Goal: Task Accomplishment & Management: Use online tool/utility

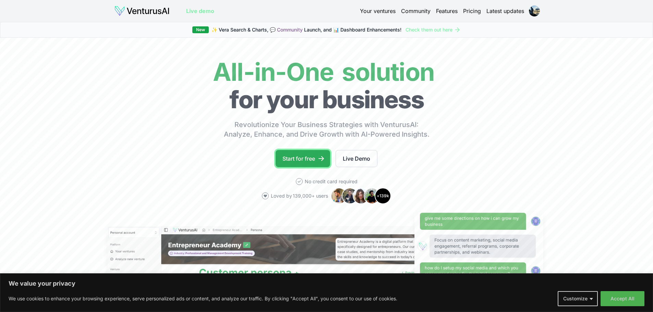
click at [316, 158] on link "Start for free" at bounding box center [303, 158] width 55 height 17
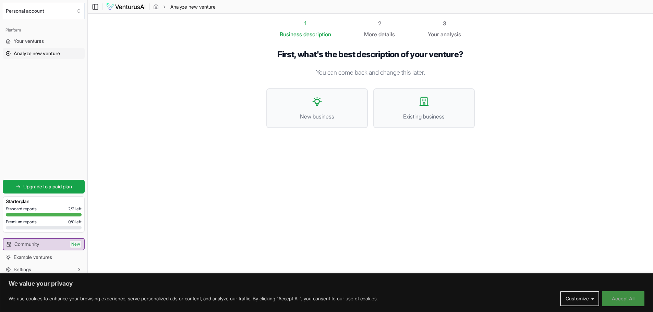
click at [620, 301] on button "Accept All" at bounding box center [623, 298] width 43 height 15
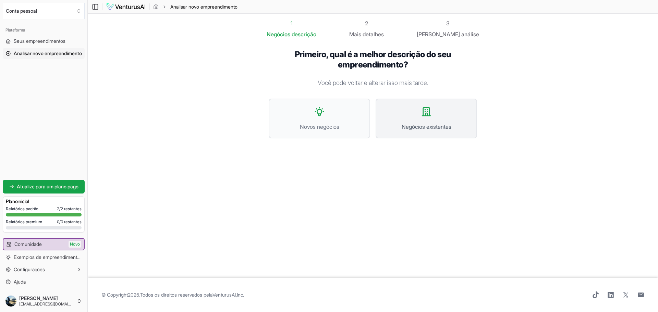
click at [403, 118] on button "Negócios existentes" at bounding box center [426, 119] width 101 height 40
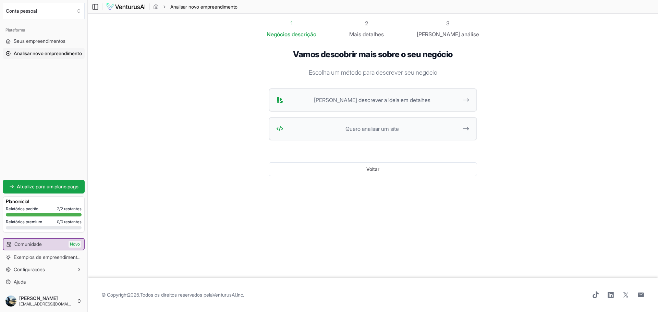
drag, startPoint x: 346, startPoint y: 74, endPoint x: 346, endPoint y: 85, distance: 11.0
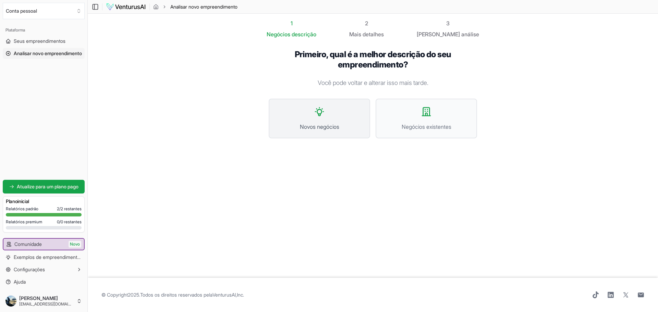
click at [340, 129] on span "Novos negócios" at bounding box center [319, 127] width 86 height 8
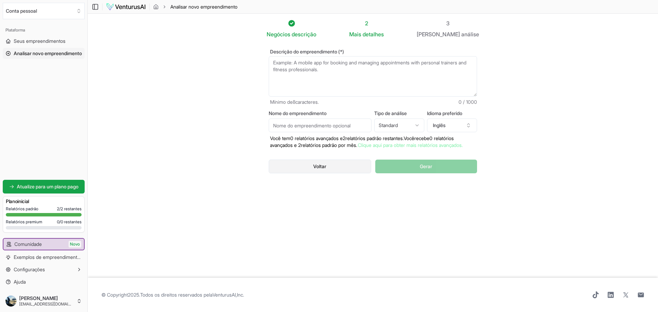
click at [355, 169] on button "Voltar" at bounding box center [320, 167] width 102 height 14
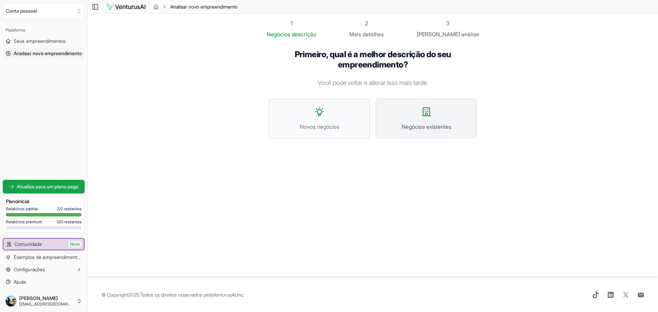
click at [396, 117] on button "Negócios existentes" at bounding box center [426, 119] width 101 height 40
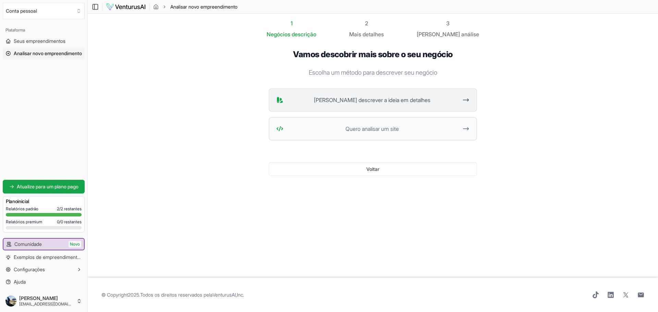
click at [388, 96] on button "[PERSON_NAME] descrever a ideia em detalhes" at bounding box center [373, 99] width 208 height 23
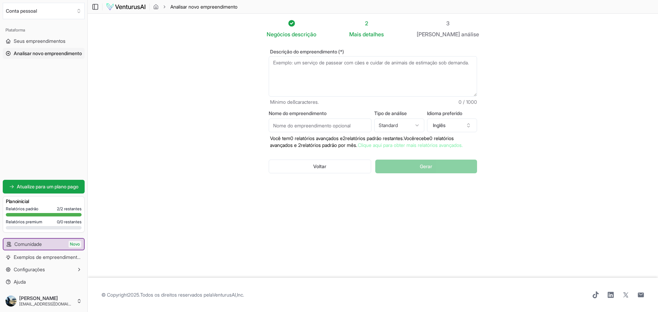
click at [373, 82] on textarea "Descrição do empreendimento (*)" at bounding box center [373, 76] width 208 height 40
paste textarea "LORE 2: IPSUMDOLOR - S AMETCONS AD ELIT SEDDOE: 6:76 - 5:45: Tempor incidid ut …"
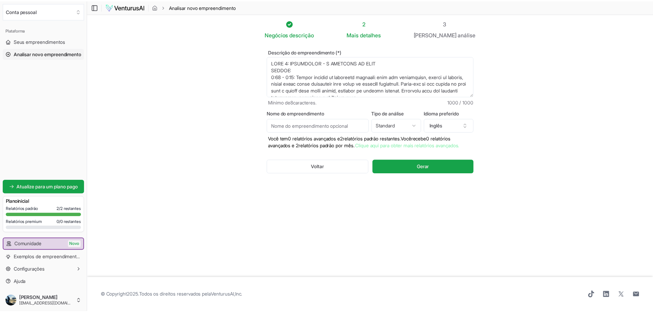
scroll to position [79, 0]
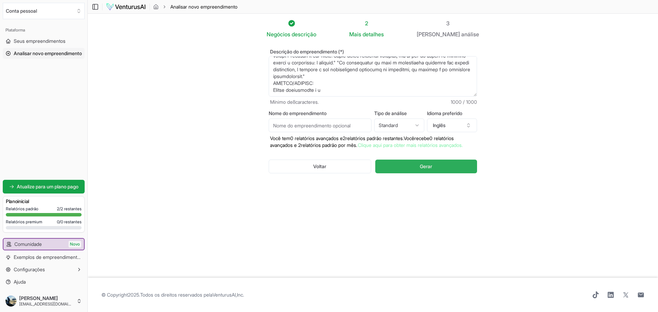
type textarea "LORE 2: IPSUMDOLOR - S AMETCONS AD ELIT SEDDOE: 6:76 - 5:45: Tempor incidid ut …"
click at [394, 172] on button "Gerar" at bounding box center [426, 167] width 102 height 14
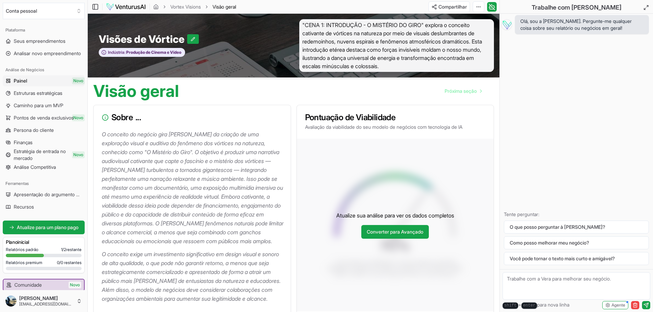
click at [152, 8] on div "Vortex Visions Visão geral" at bounding box center [192, 6] width 87 height 7
click at [155, 7] on icon "migalha de pão" at bounding box center [155, 6] width 5 height 5
